Goal: Task Accomplishment & Management: Manage account settings

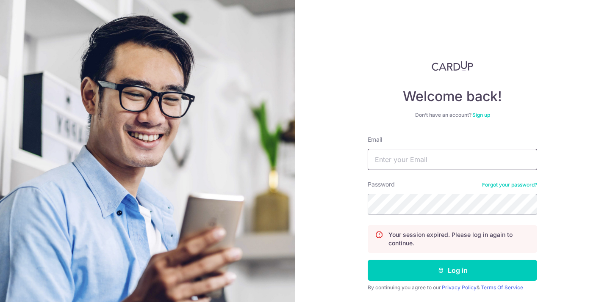
click at [413, 157] on input "Email" at bounding box center [452, 159] width 169 height 21
type input "farihana@gmail.com"
click at [368, 260] on button "Log in" at bounding box center [452, 270] width 169 height 21
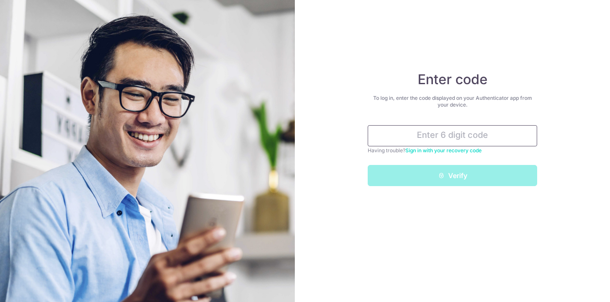
click at [412, 131] on input "text" at bounding box center [452, 135] width 169 height 21
type input "0"
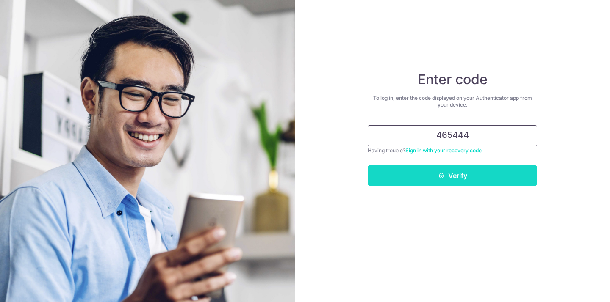
type input "465444"
click at [456, 181] on button "Verify" at bounding box center [452, 175] width 169 height 21
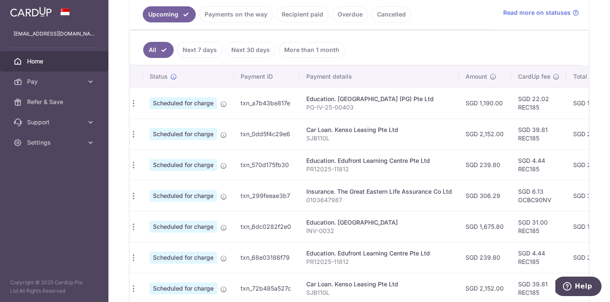
scroll to position [0, 0]
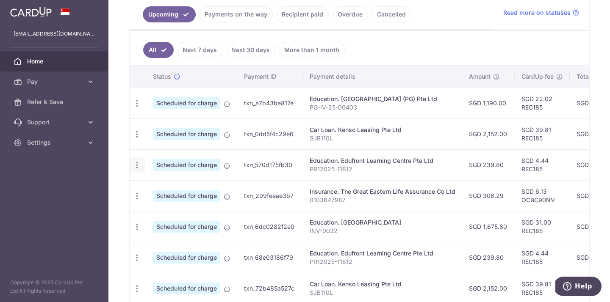
click at [135, 165] on icon "button" at bounding box center [137, 165] width 9 height 9
click at [195, 192] on span "Update payment" at bounding box center [182, 188] width 58 height 10
radio input "true"
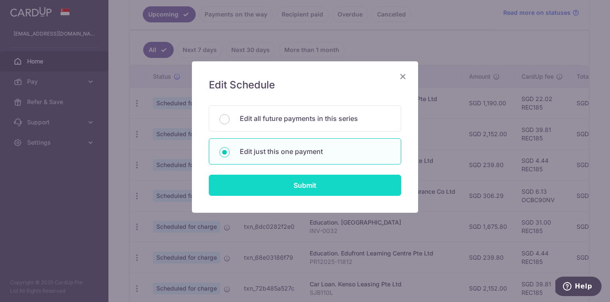
click at [298, 185] on input "Submit" at bounding box center [305, 185] width 192 height 21
radio input "true"
type input "239.80"
type input "06/09/2025"
type input "PR12025-11812"
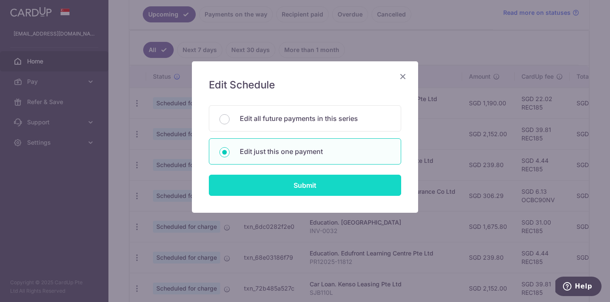
type input "REC185"
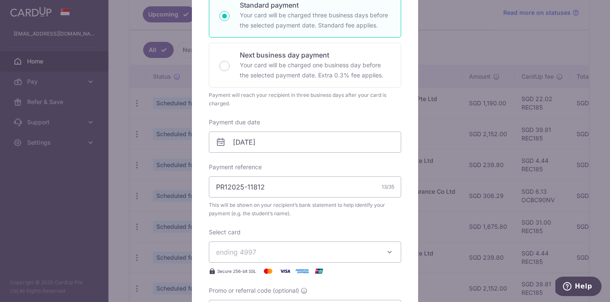
scroll to position [159, 0]
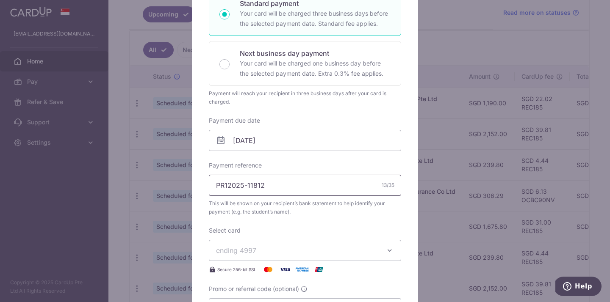
drag, startPoint x: 249, startPoint y: 185, endPoint x: 290, endPoint y: 197, distance: 42.8
click at [290, 197] on div "Payment reference PR12025-11812 13/35 This will be shown on your recipient’s ba…" at bounding box center [305, 188] width 192 height 55
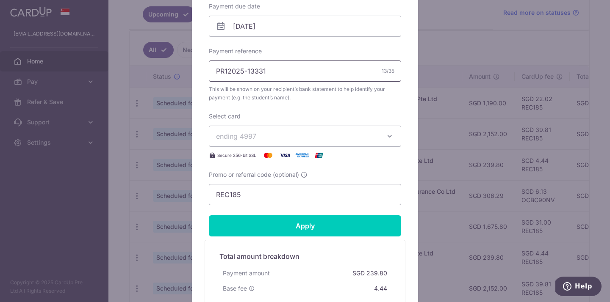
scroll to position [325, 0]
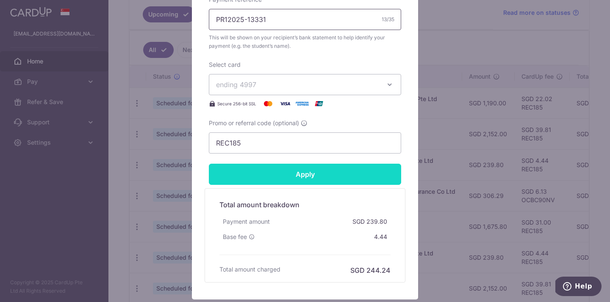
type input "PR12025-13331"
click at [345, 173] on input "Apply" at bounding box center [305, 174] width 192 height 21
type input "Successfully Applied"
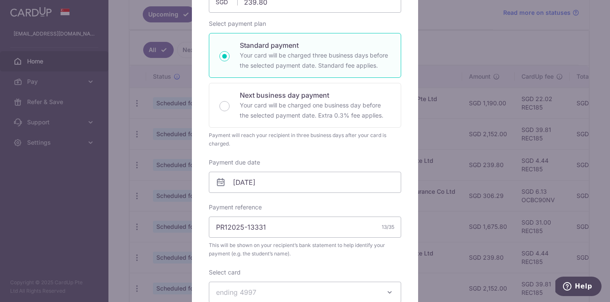
scroll to position [0, 0]
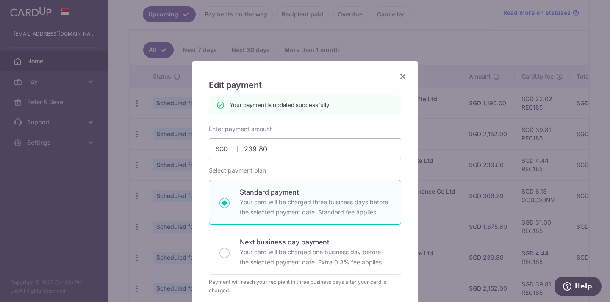
click at [401, 77] on icon "Close" at bounding box center [403, 76] width 10 height 11
